Goal: Find specific page/section: Find specific page/section

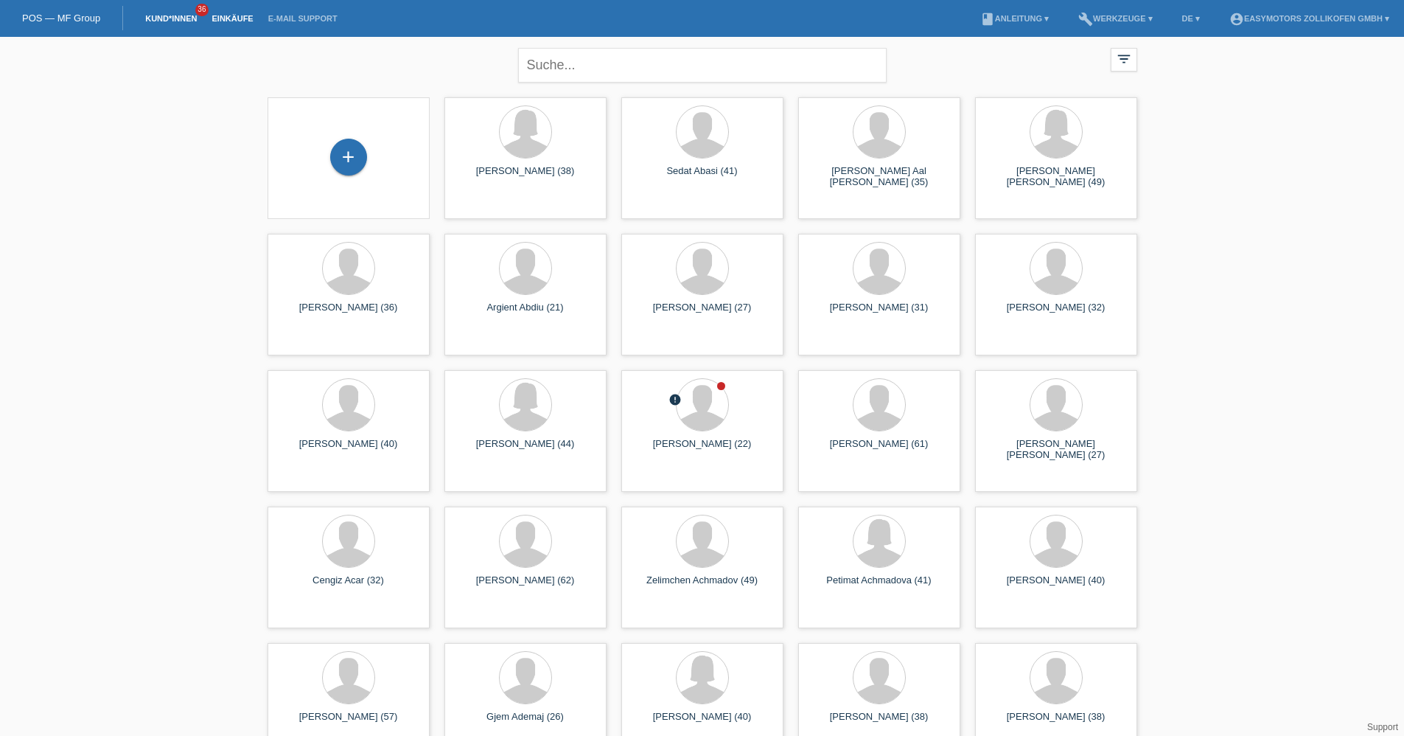
click at [244, 21] on link "Einkäufe" at bounding box center [232, 18] width 56 height 9
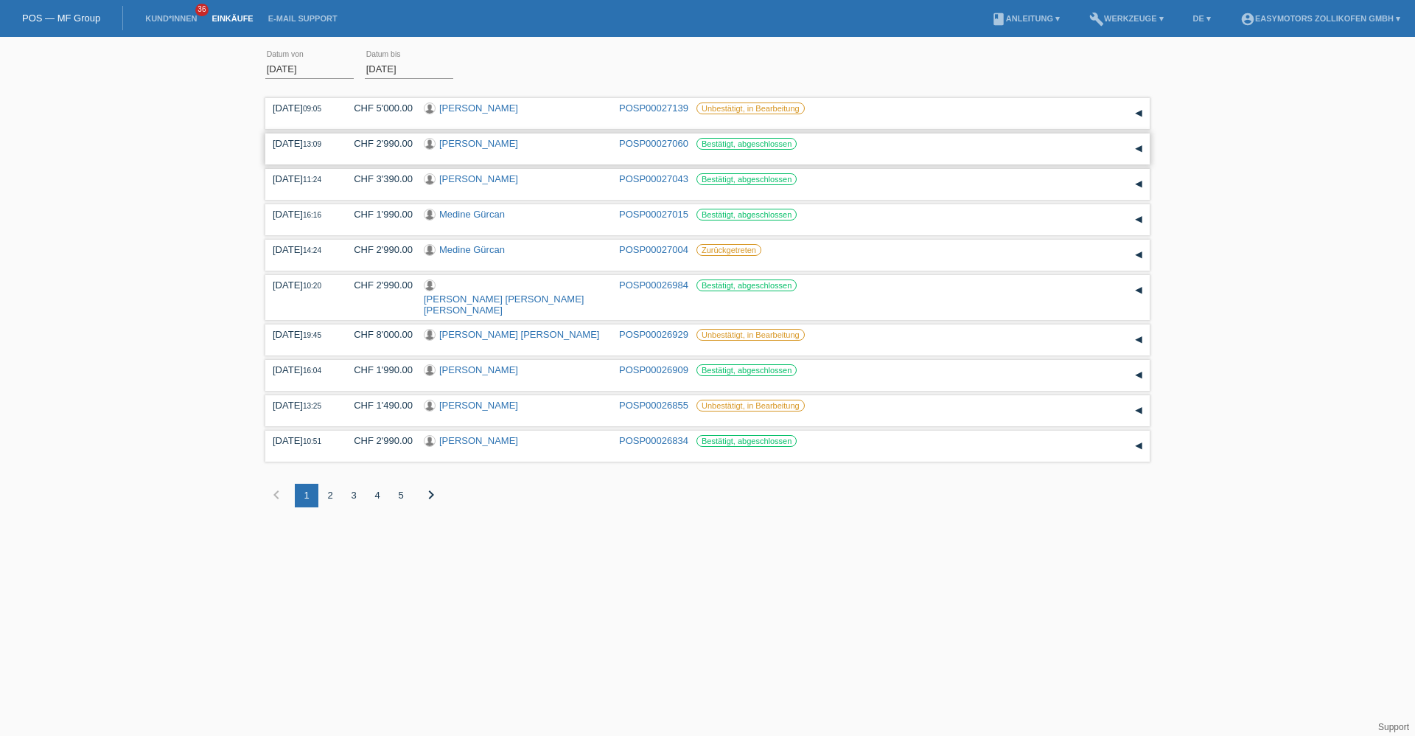
click at [502, 139] on link "[PERSON_NAME]" at bounding box center [478, 143] width 79 height 11
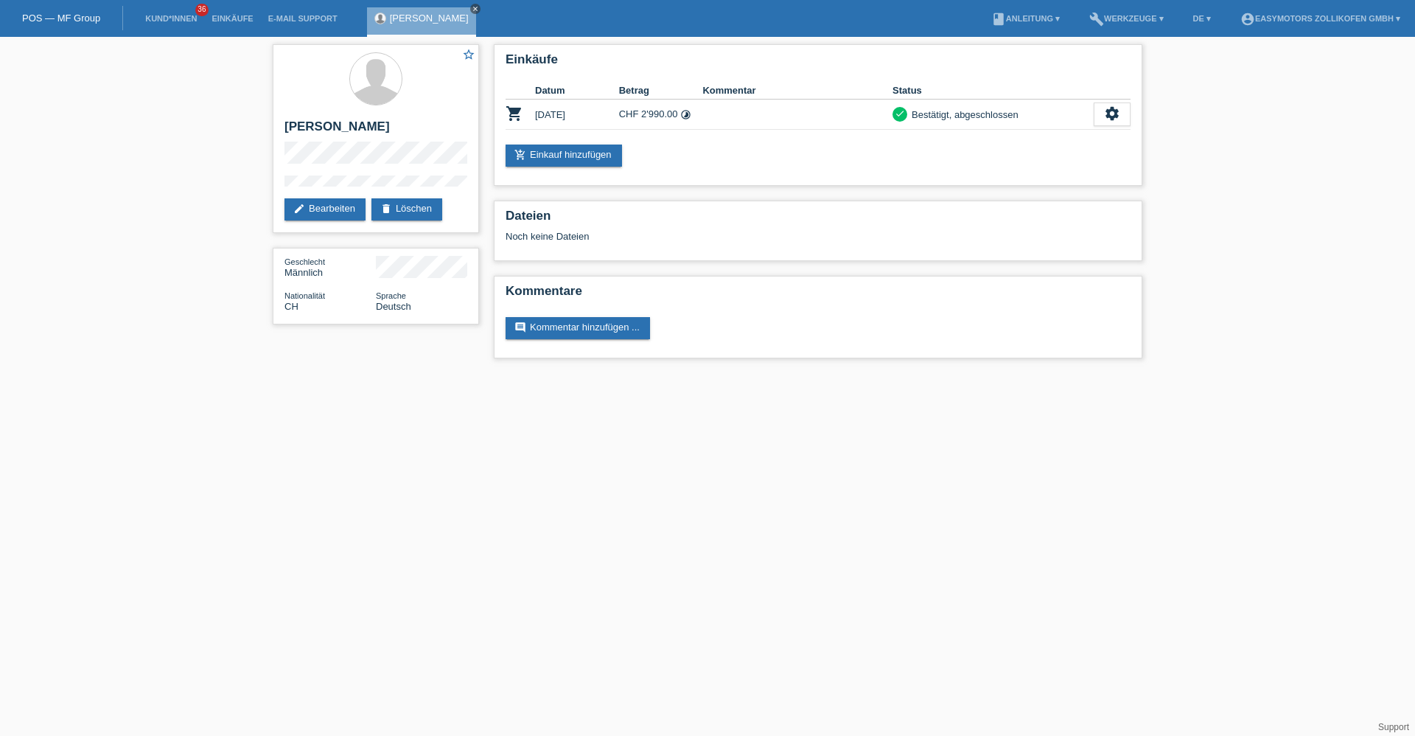
click at [472, 10] on icon "close" at bounding box center [475, 8] width 7 height 7
click at [219, 15] on link "Einkäufe" at bounding box center [232, 18] width 56 height 9
